Goal: Find specific page/section: Find specific page/section

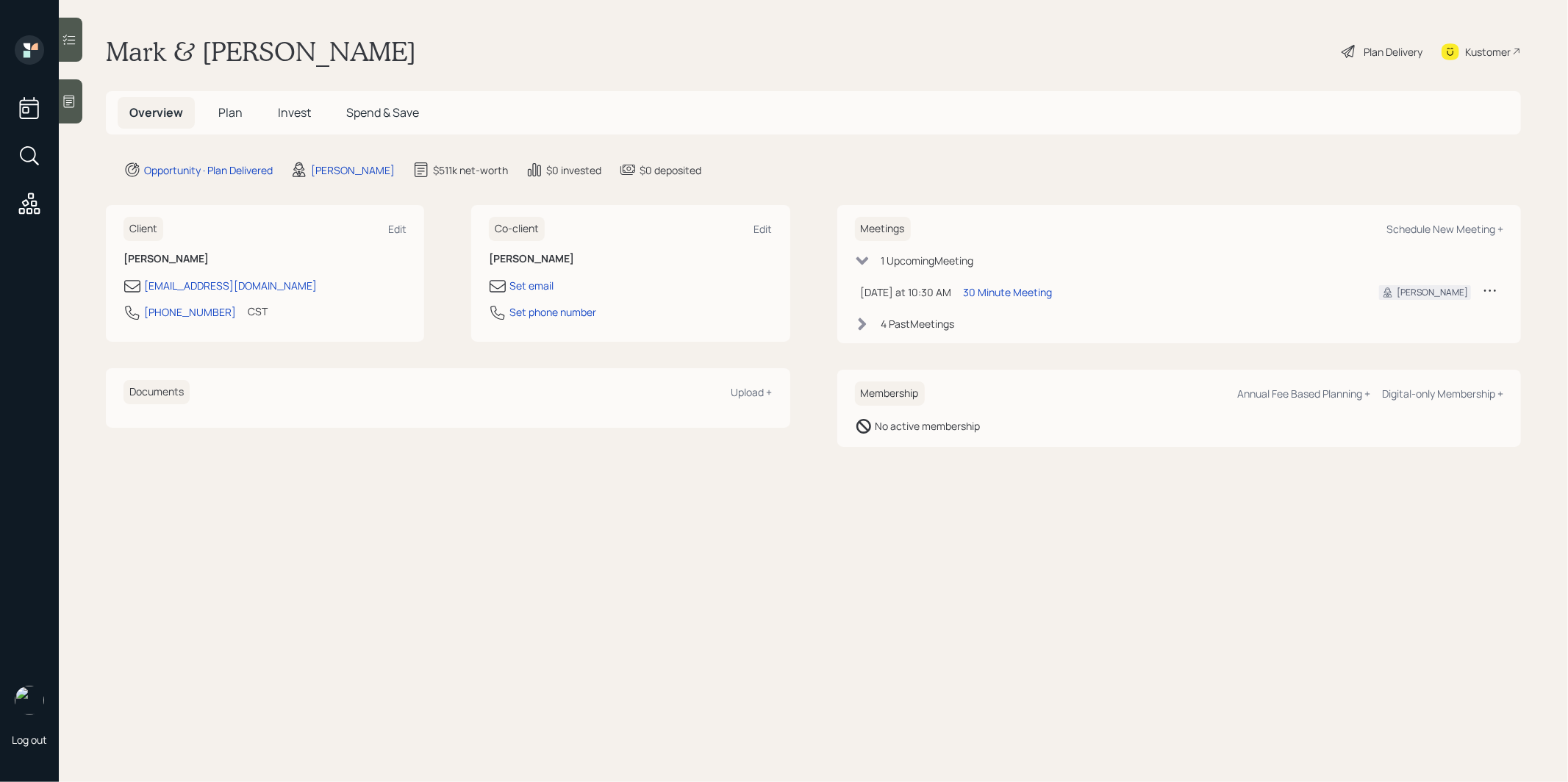
click at [236, 114] on span "Plan" at bounding box center [231, 112] width 25 height 16
